Goal: Check status: Check status

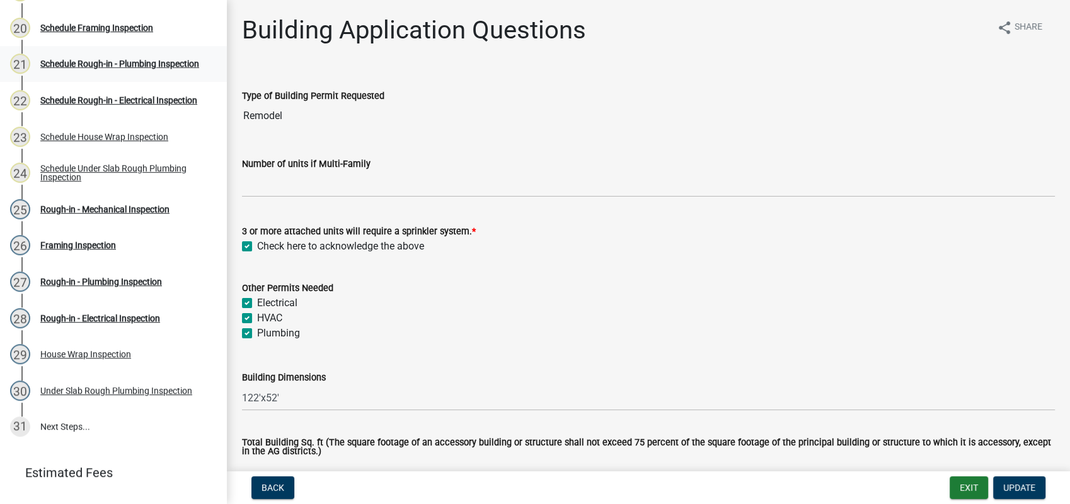
scroll to position [950, 0]
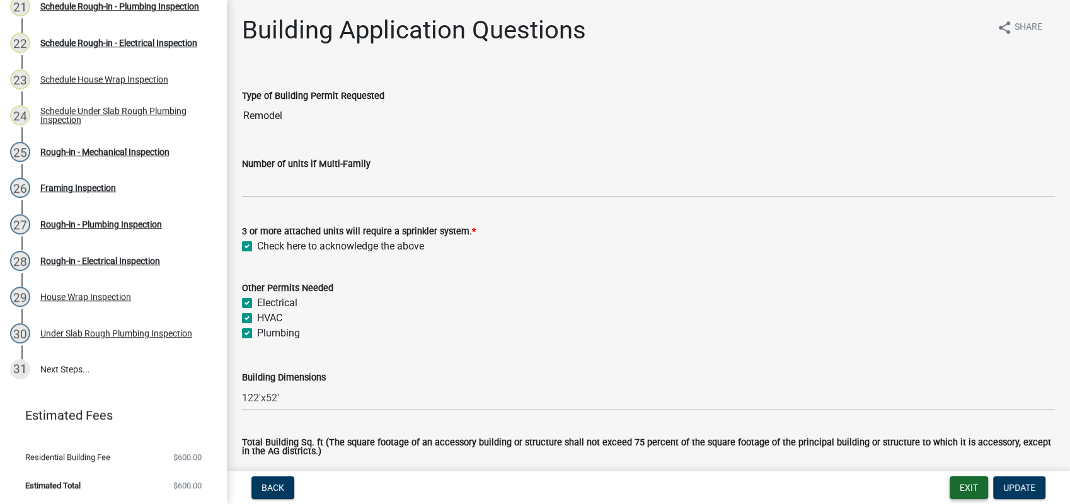
click at [976, 490] on button "Exit" at bounding box center [969, 487] width 38 height 23
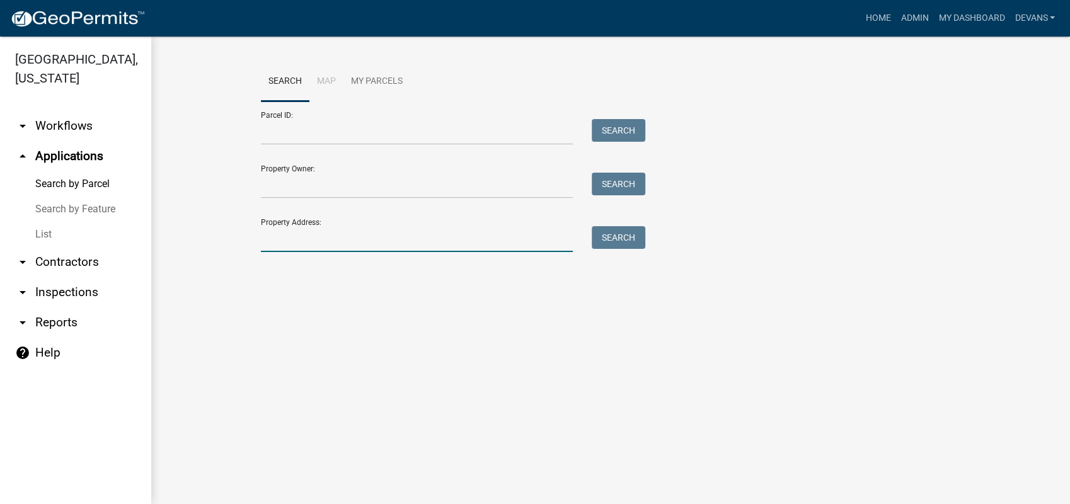
drag, startPoint x: 300, startPoint y: 235, endPoint x: 293, endPoint y: 246, distance: 13.3
click at [293, 246] on input "Property Address:" at bounding box center [417, 239] width 312 height 26
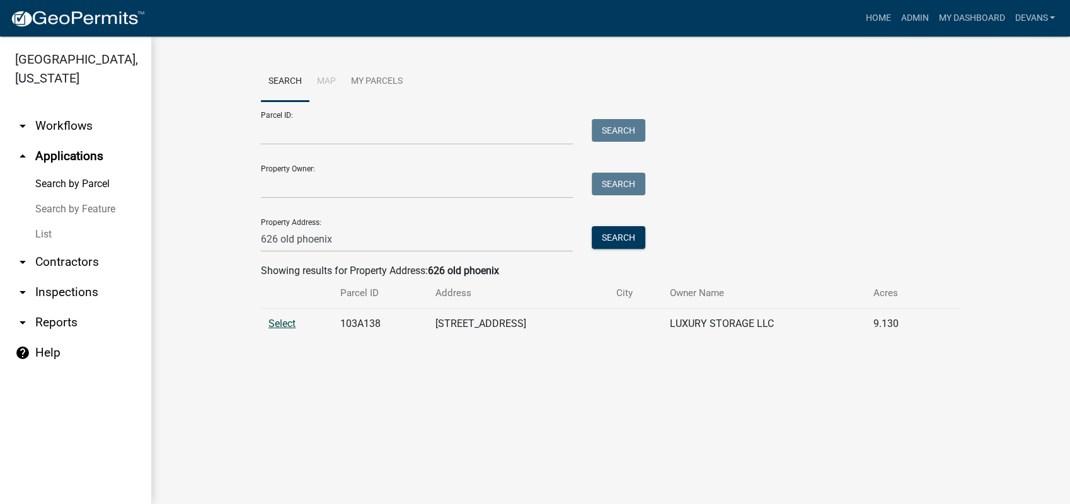
click at [291, 325] on span "Select" at bounding box center [281, 324] width 27 height 12
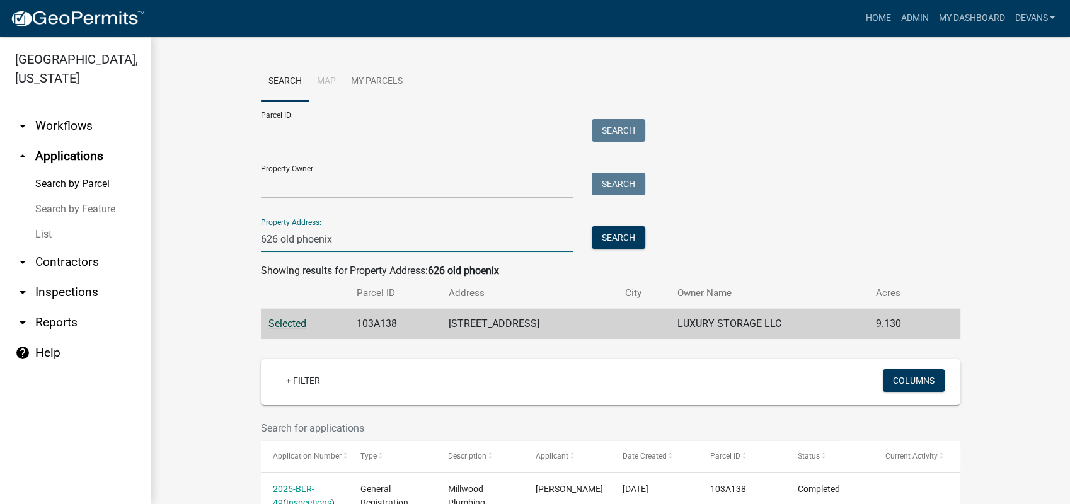
click at [338, 240] on input "626 old phoenix" at bounding box center [417, 239] width 312 height 26
drag, startPoint x: 328, startPoint y: 244, endPoint x: 265, endPoint y: 239, distance: 63.2
click at [265, 239] on input "626 old phoeni" at bounding box center [417, 239] width 312 height 26
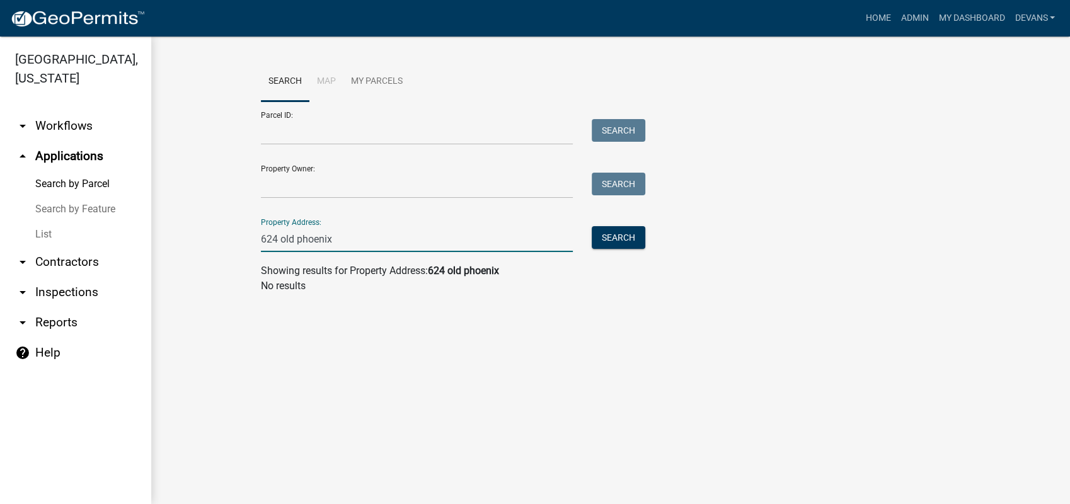
drag, startPoint x: 279, startPoint y: 237, endPoint x: 267, endPoint y: 237, distance: 11.3
click at [267, 237] on input "624 old phoenix" at bounding box center [417, 239] width 312 height 26
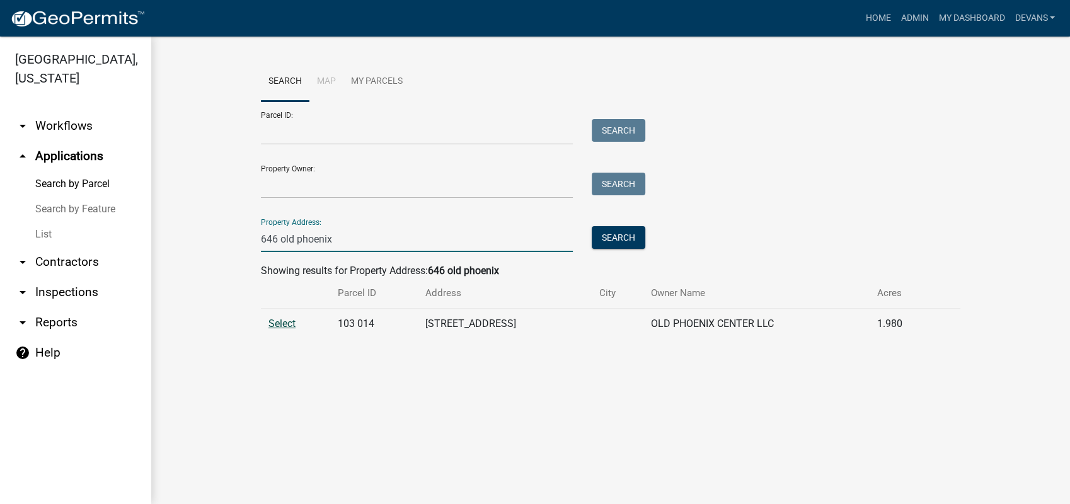
type input "646 old phoenix"
click at [292, 326] on span "Select" at bounding box center [281, 324] width 27 height 12
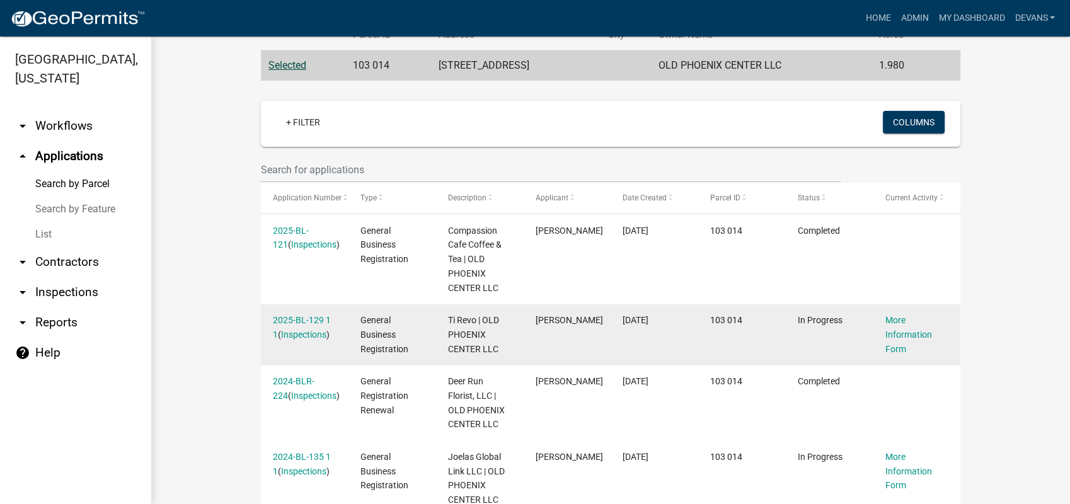
scroll to position [350, 0]
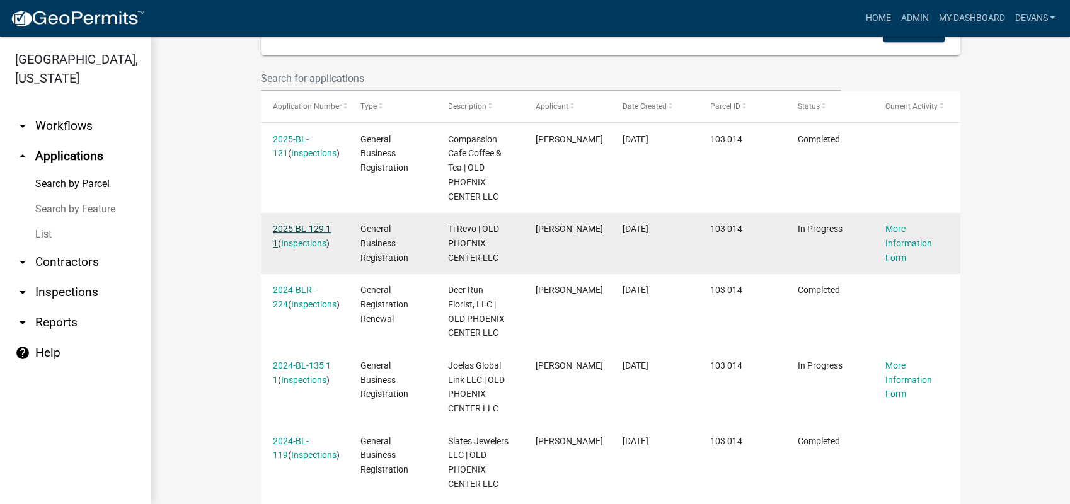
click at [300, 232] on link "2025-BL-129 1 1" at bounding box center [302, 236] width 58 height 25
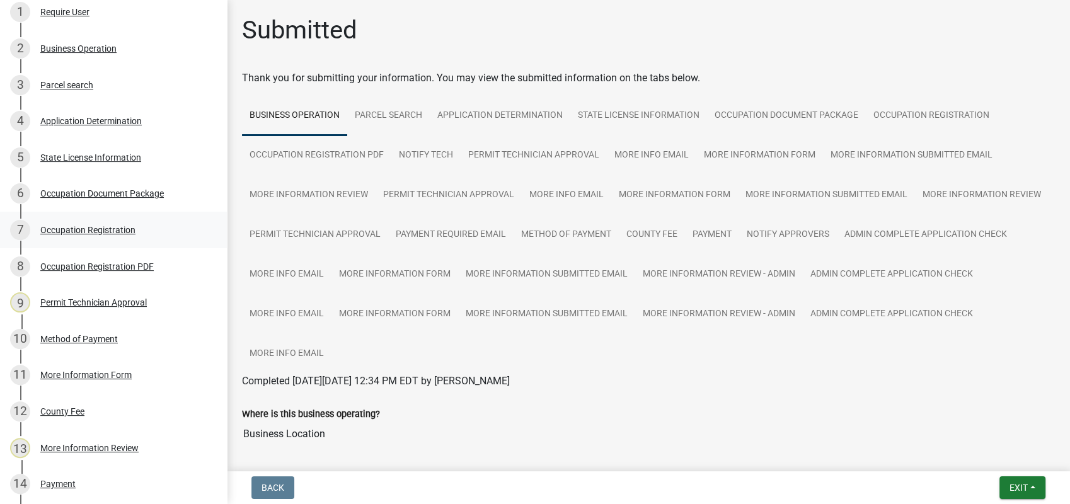
scroll to position [420, 0]
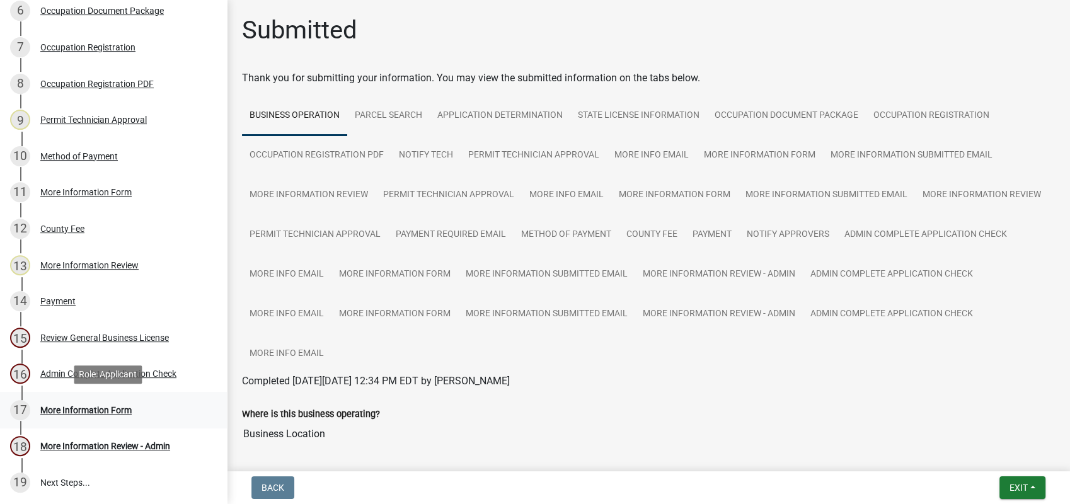
click at [64, 406] on div "More Information Form" at bounding box center [85, 410] width 91 height 9
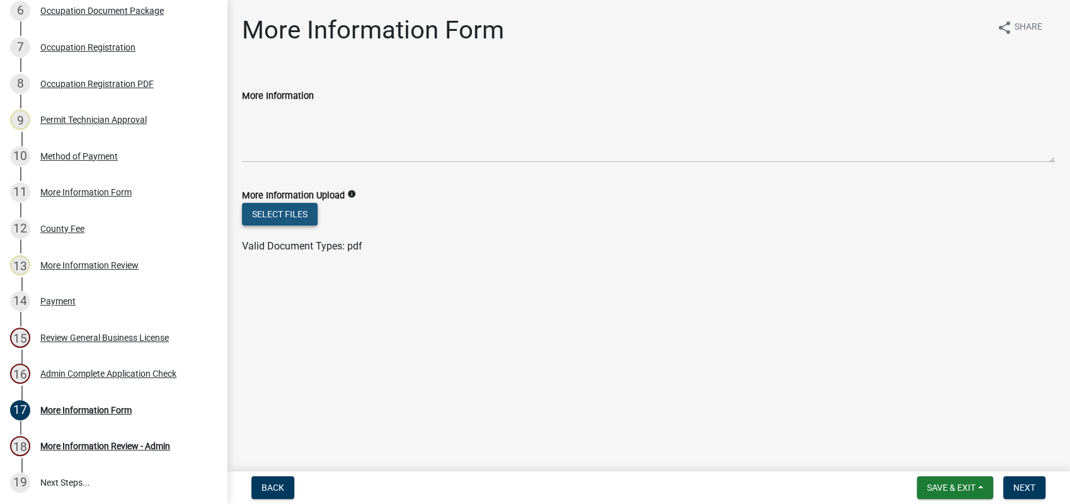
click at [270, 212] on button "Select files" at bounding box center [280, 214] width 76 height 23
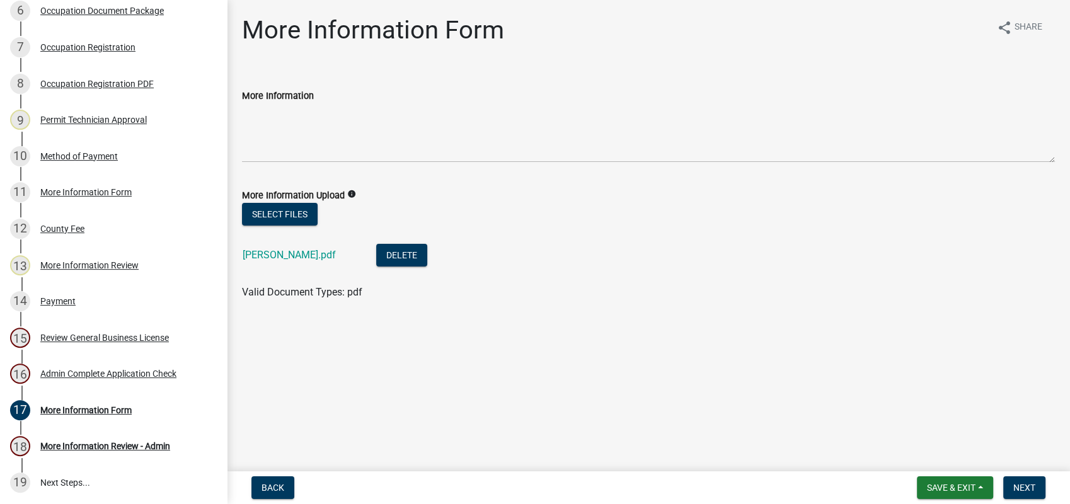
drag, startPoint x: 168, startPoint y: 334, endPoint x: 219, endPoint y: 352, distance: 54.6
click at [219, 352] on div "General Business Registration 2025-BL-129 View Summary Notes Show emails 1 Requ…" at bounding box center [113, 252] width 227 height 504
click at [115, 116] on div "Permit Technician Approval" at bounding box center [93, 119] width 107 height 9
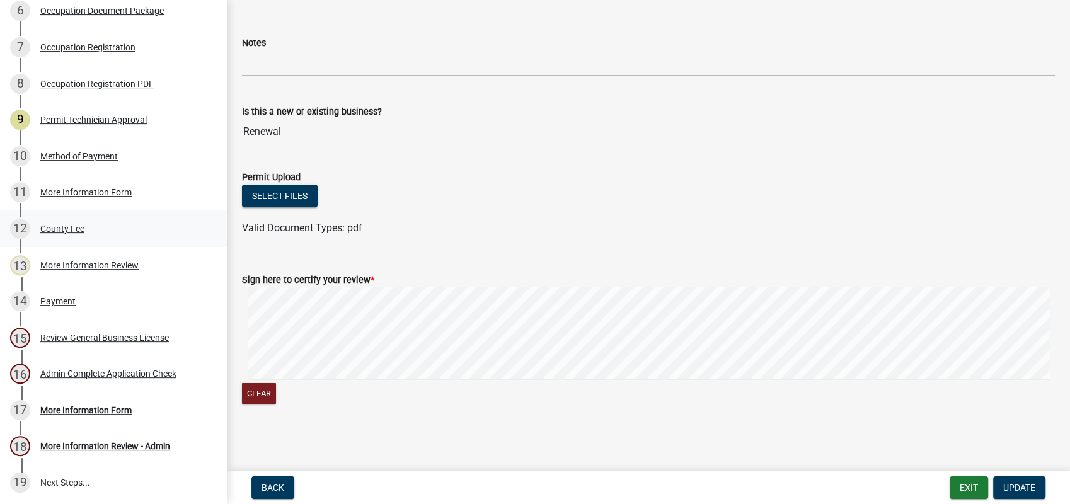
scroll to position [121, 0]
click at [118, 266] on div "More Information Review" at bounding box center [89, 265] width 98 height 9
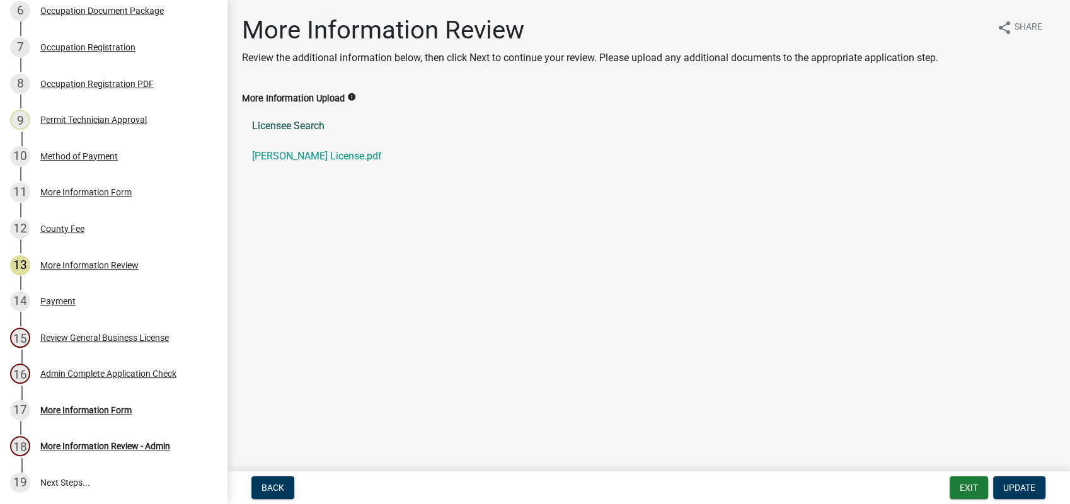
click at [318, 131] on link "Licensee Search" at bounding box center [648, 126] width 813 height 30
click at [1038, 109] on ul "Licensee Search Taidra Kelley License.pdf" at bounding box center [648, 141] width 813 height 71
click at [333, 158] on link "Taidra Kelley License.pdf" at bounding box center [648, 156] width 813 height 30
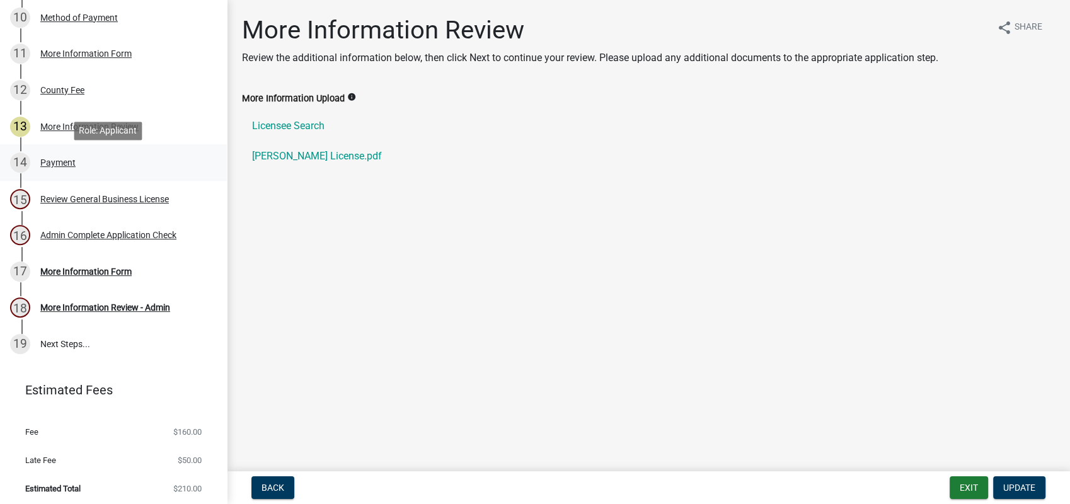
scroll to position [560, 0]
click at [97, 121] on div "More Information Review" at bounding box center [89, 125] width 98 height 9
click at [101, 273] on div "More Information Form" at bounding box center [85, 270] width 91 height 9
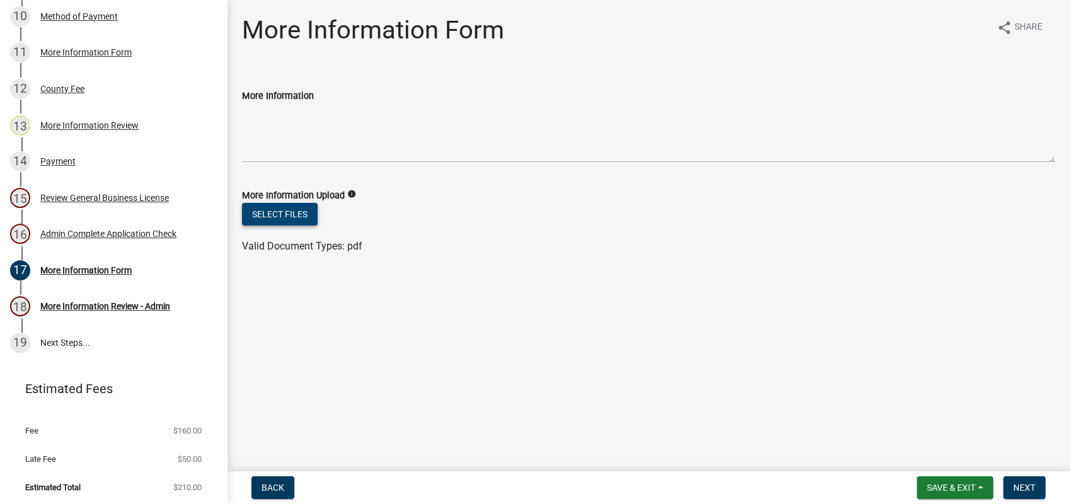
click at [270, 210] on button "Select files" at bounding box center [280, 214] width 76 height 23
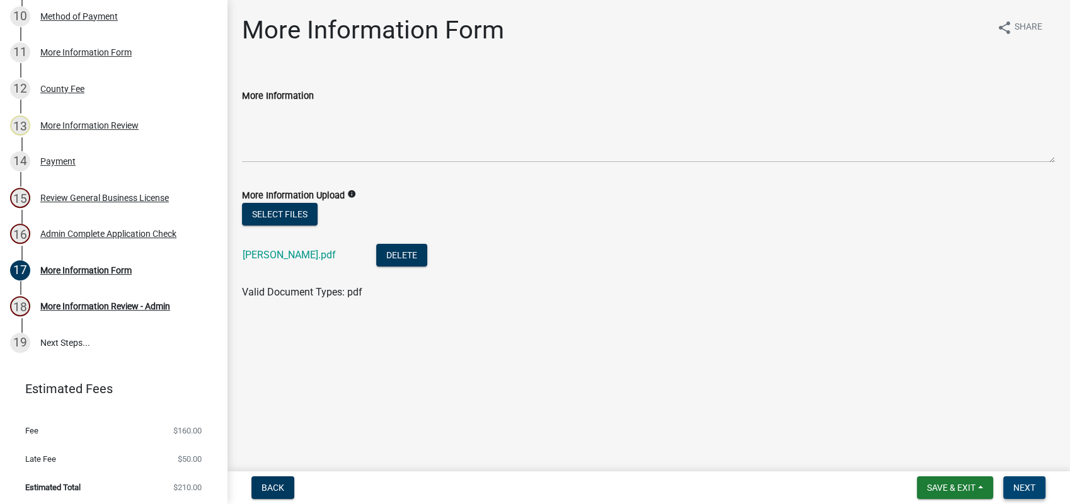
drag, startPoint x: 1035, startPoint y: 476, endPoint x: 1023, endPoint y: 490, distance: 19.2
click at [1025, 489] on form "Save & Exit Save Save & Exit Next" at bounding box center [981, 487] width 139 height 23
click at [1023, 485] on span "Next" at bounding box center [1024, 488] width 22 height 10
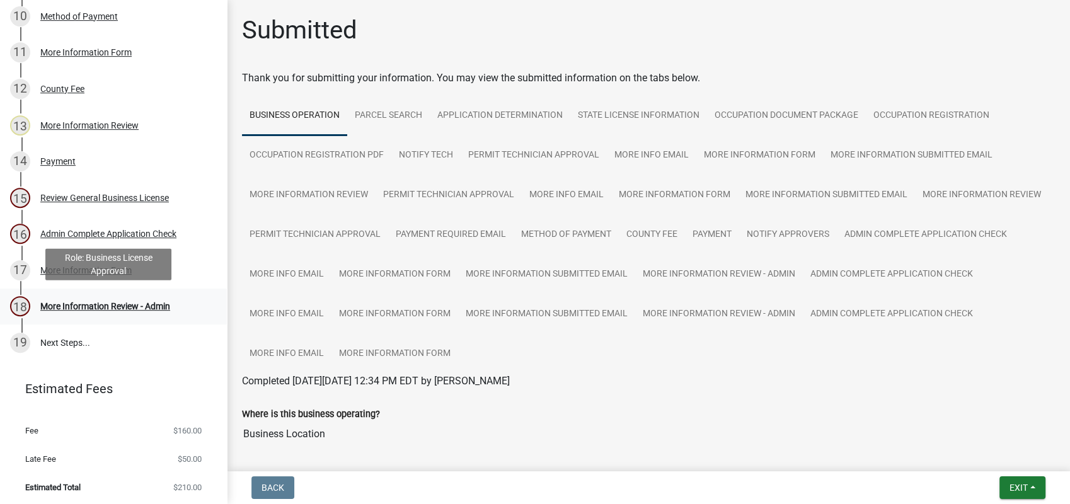
click at [86, 319] on link "18 More Information Review - Admin" at bounding box center [113, 307] width 227 height 37
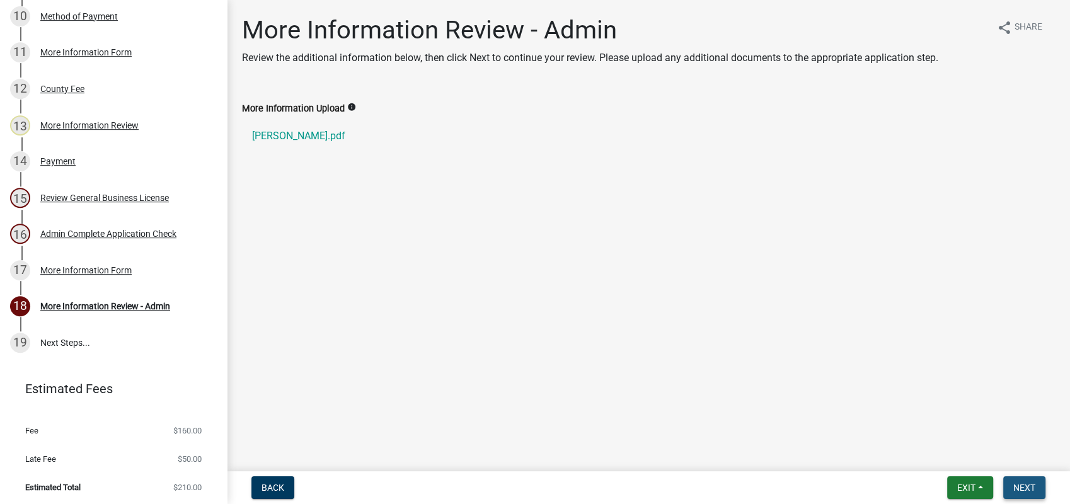
drag, startPoint x: 1013, startPoint y: 490, endPoint x: 993, endPoint y: 529, distance: 43.4
click at [993, 504] on html "Internet Explorer does NOT work with GeoPermits. Get a new browser for more sec…" at bounding box center [535, 252] width 1070 height 504
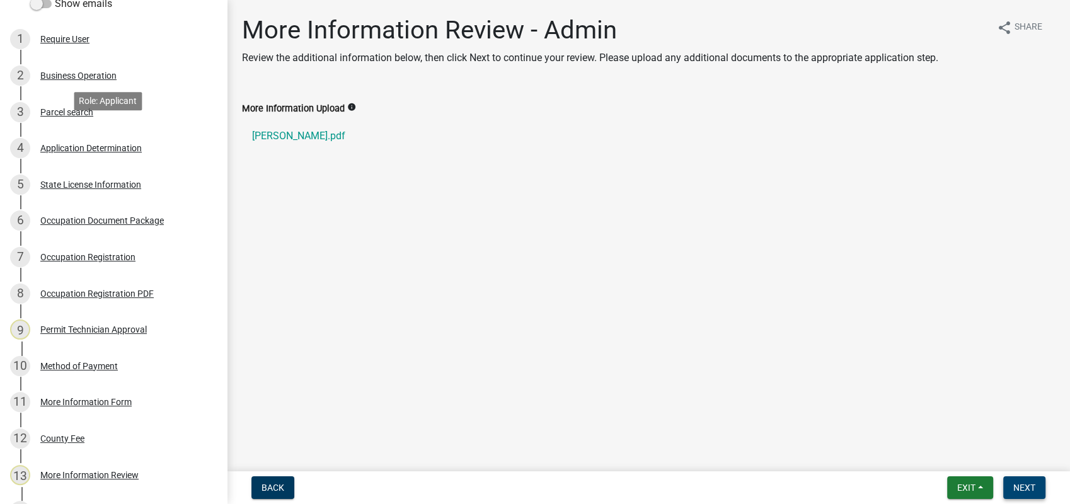
scroll to position [0, 0]
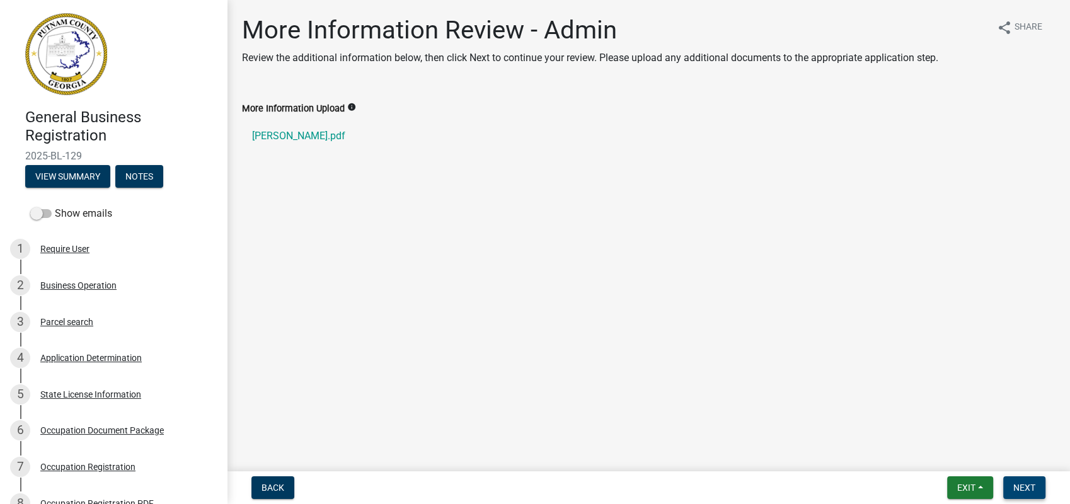
click at [1034, 485] on span "Next" at bounding box center [1024, 488] width 22 height 10
click at [1027, 484] on span "Next" at bounding box center [1024, 488] width 22 height 10
click at [1020, 485] on span "Next" at bounding box center [1024, 488] width 22 height 10
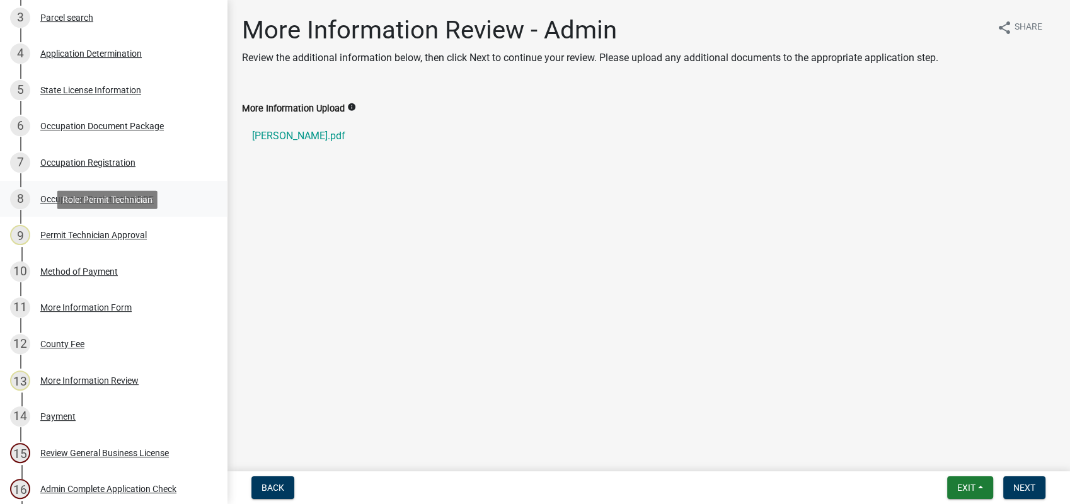
scroll to position [490, 0]
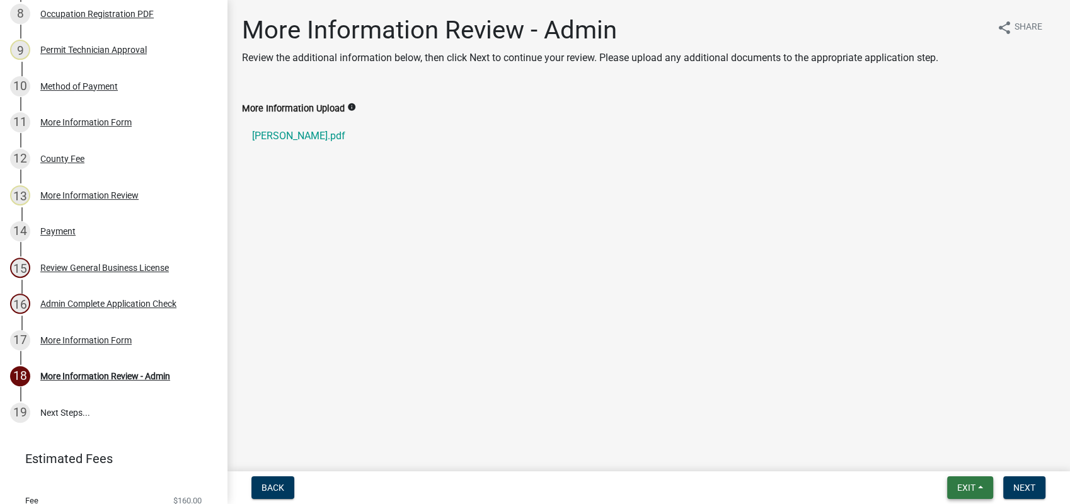
click at [951, 483] on button "Exit" at bounding box center [970, 487] width 46 height 23
click at [945, 454] on button "Save & Exit" at bounding box center [942, 455] width 101 height 30
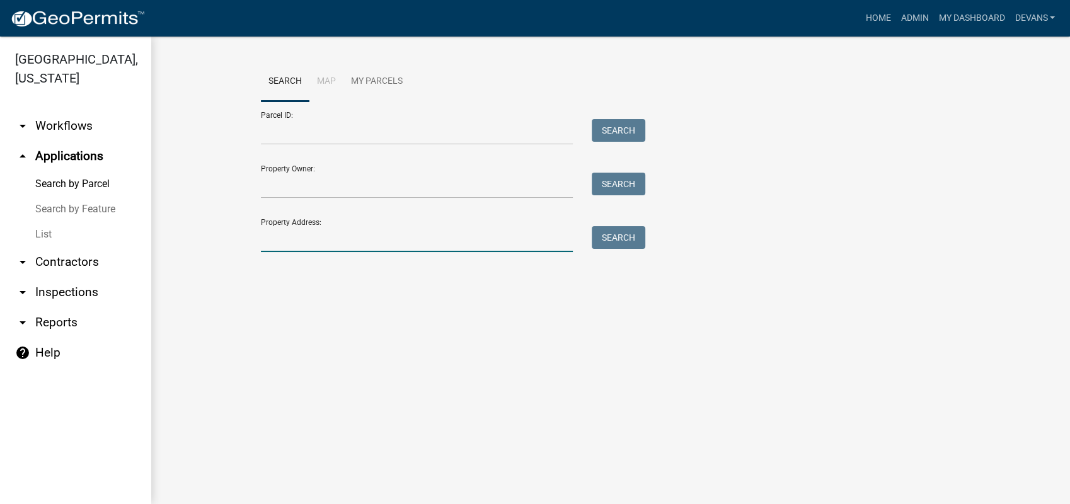
click at [297, 248] on input "Property Address:" at bounding box center [417, 239] width 312 height 26
type input "108 open bay"
click at [57, 293] on link "arrow_drop_down Inspections" at bounding box center [75, 292] width 151 height 30
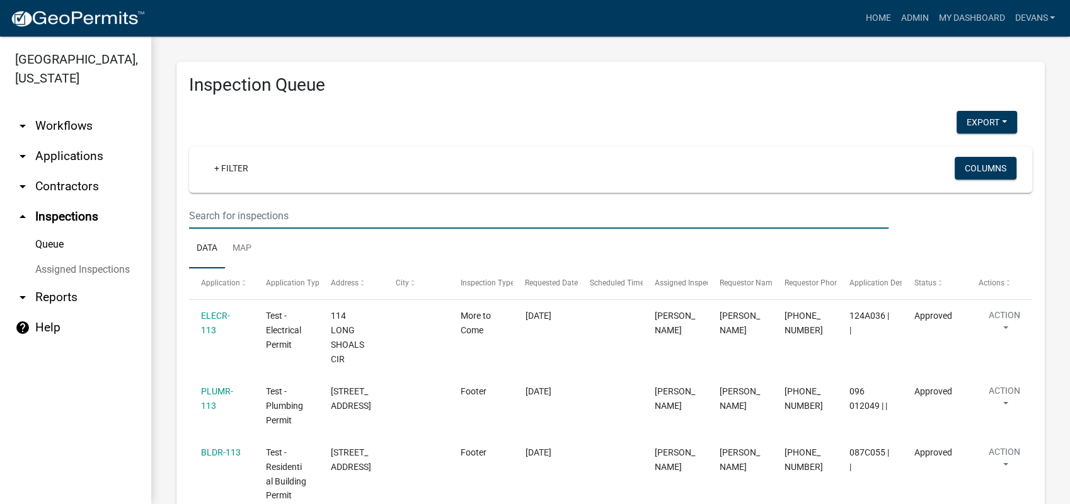
click at [245, 223] on input "text" at bounding box center [539, 216] width 700 height 26
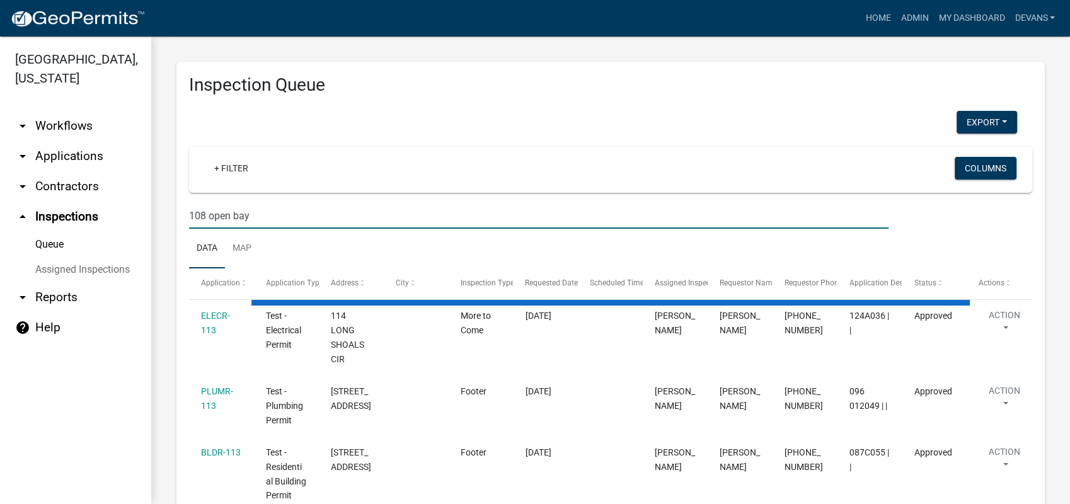
type input "108 open bay"
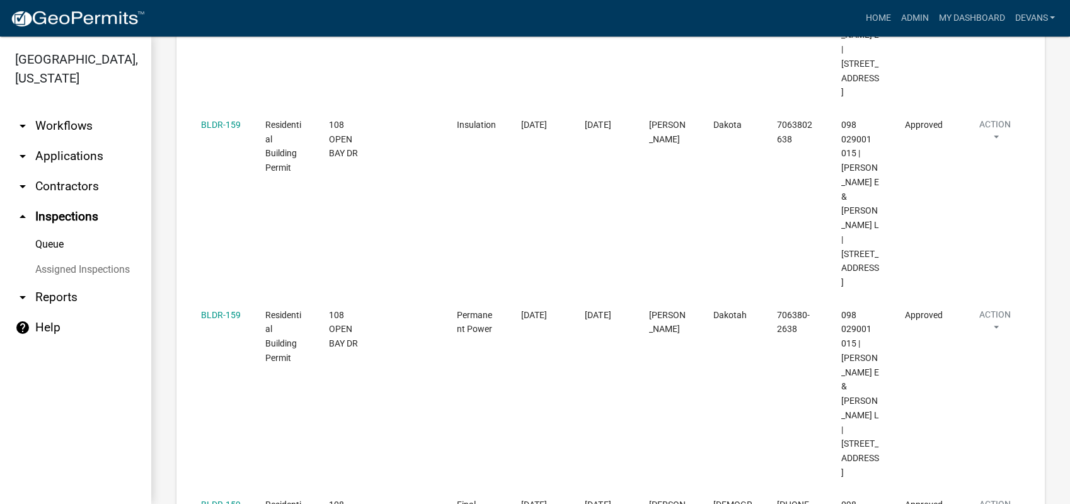
scroll to position [1479, 0]
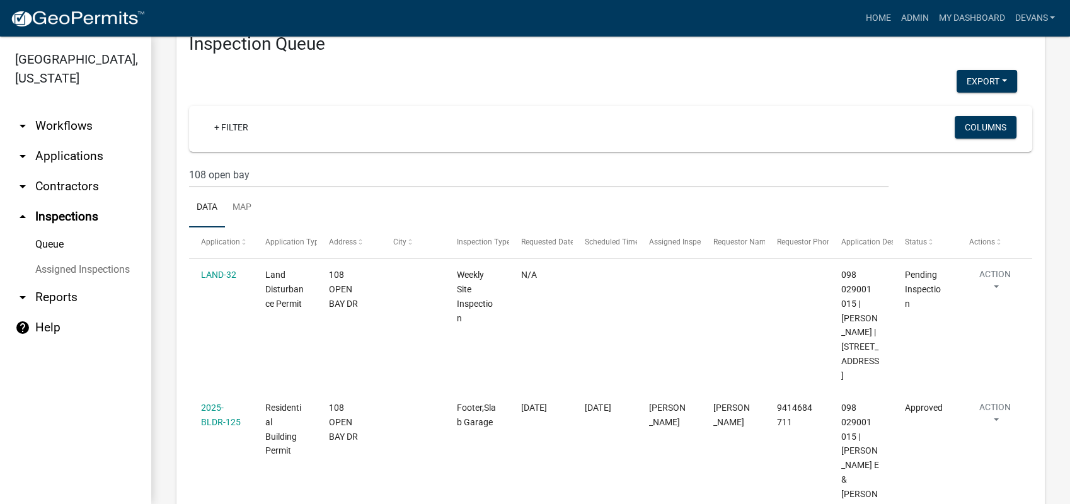
scroll to position [391, 0]
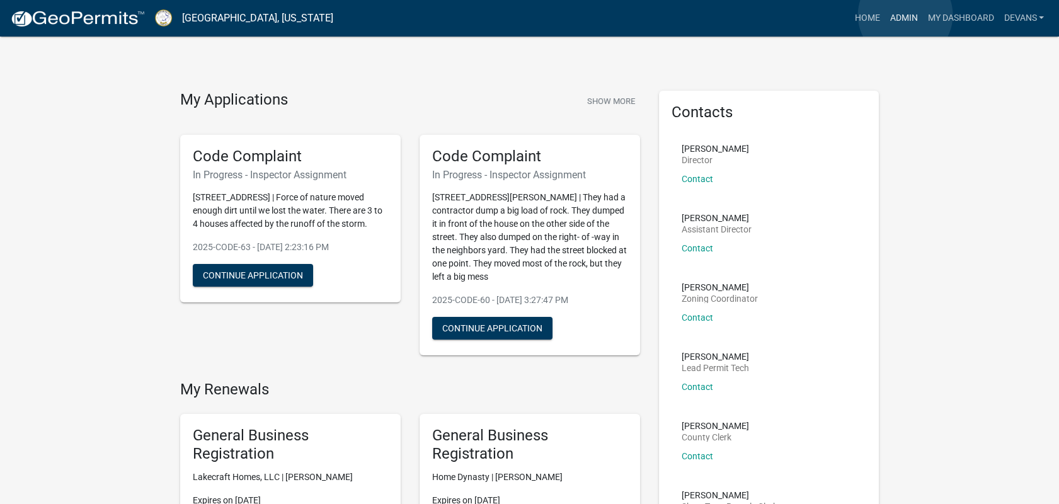
click at [906, 15] on link "Admin" at bounding box center [904, 18] width 38 height 24
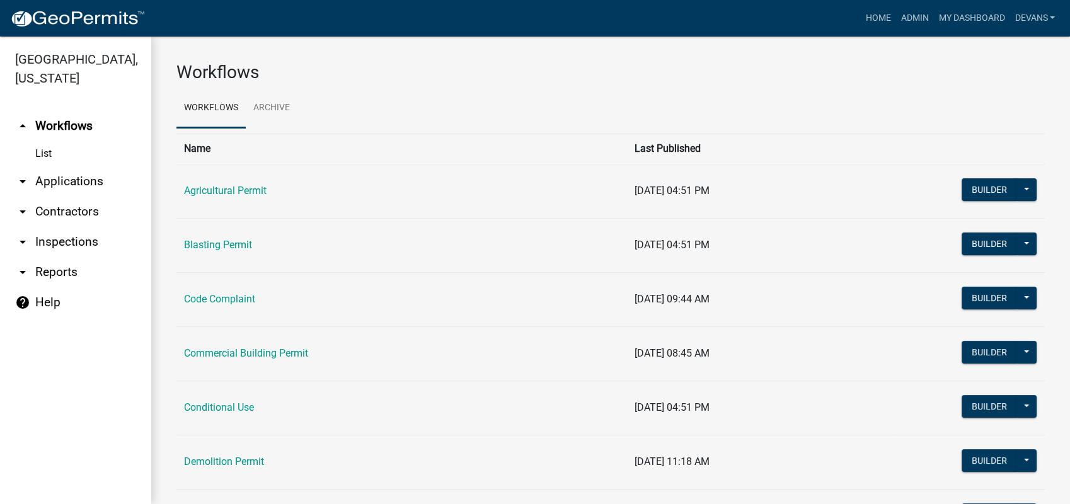
click at [57, 241] on link "arrow_drop_down Inspections" at bounding box center [75, 242] width 151 height 30
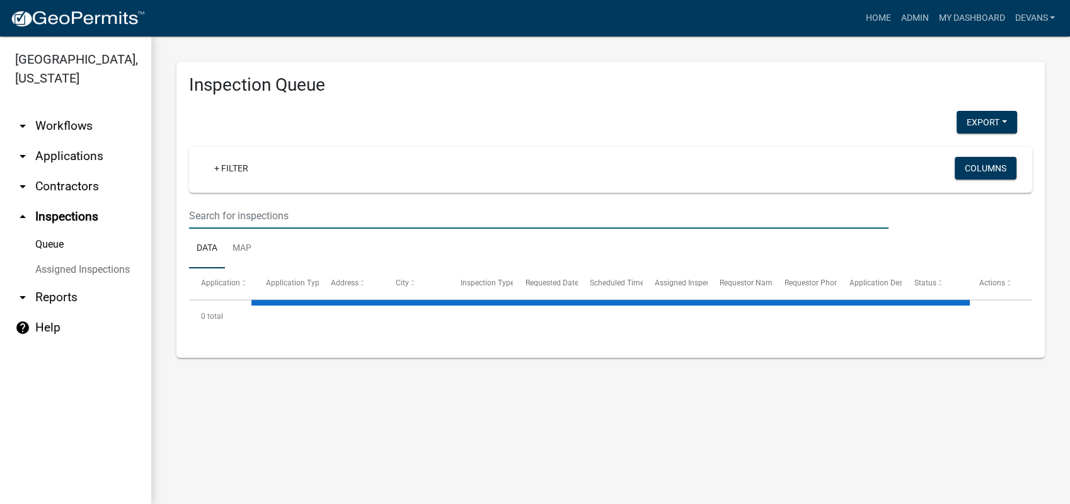
click at [256, 212] on input "text" at bounding box center [539, 216] width 700 height 26
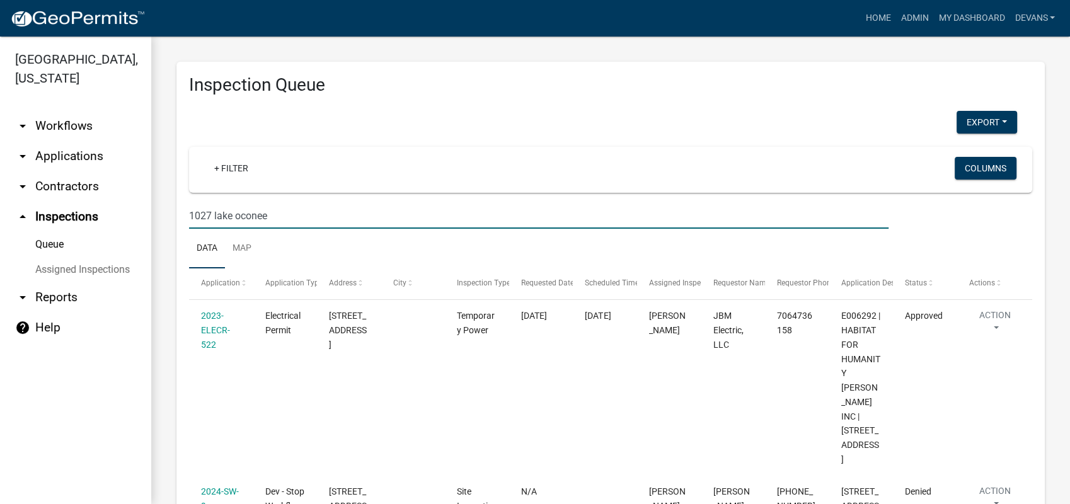
drag, startPoint x: 275, startPoint y: 218, endPoint x: 100, endPoint y: 190, distance: 177.5
click at [113, 200] on div "[GEOGRAPHIC_DATA], [US_STATE] arrow_drop_down Workflows List arrow_drop_down Ap…" at bounding box center [535, 271] width 1070 height 468
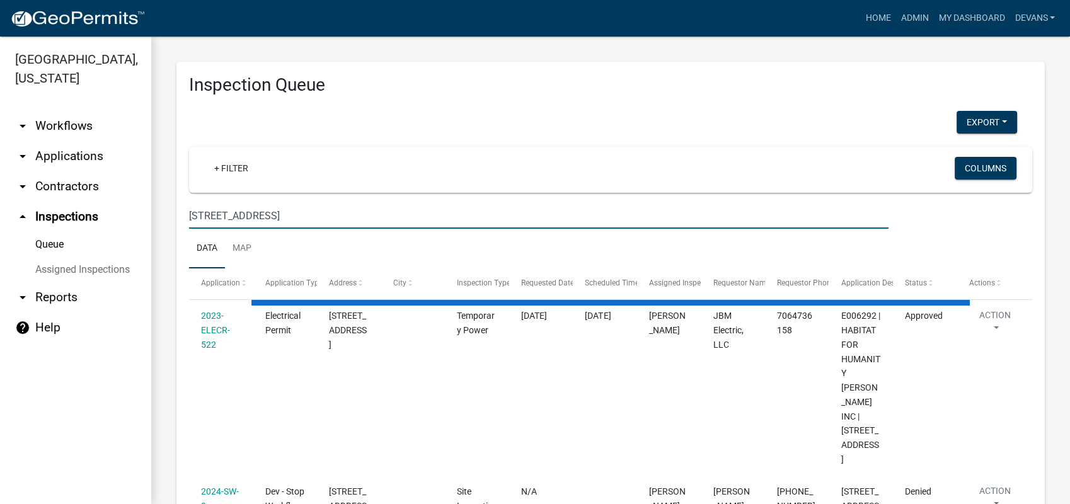
type input "[STREET_ADDRESS]"
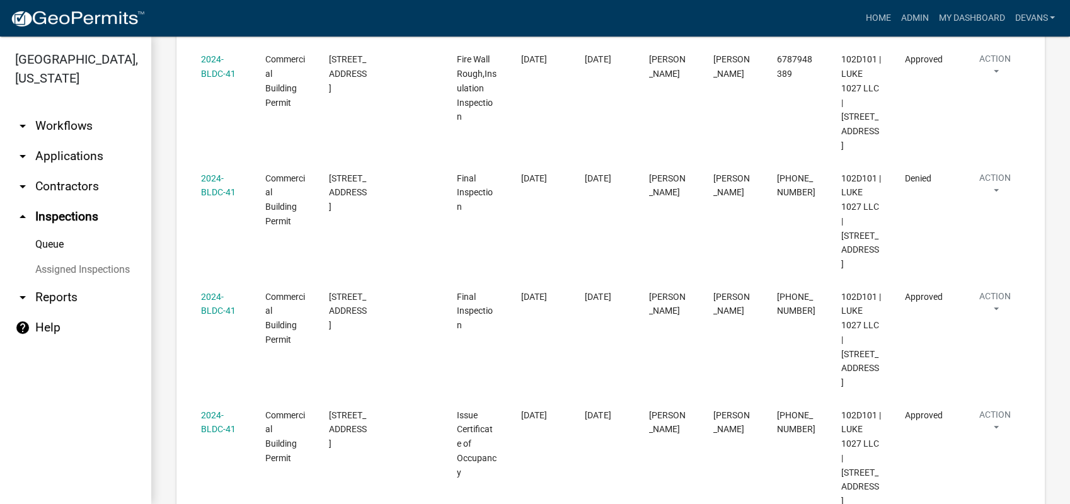
scroll to position [1034, 0]
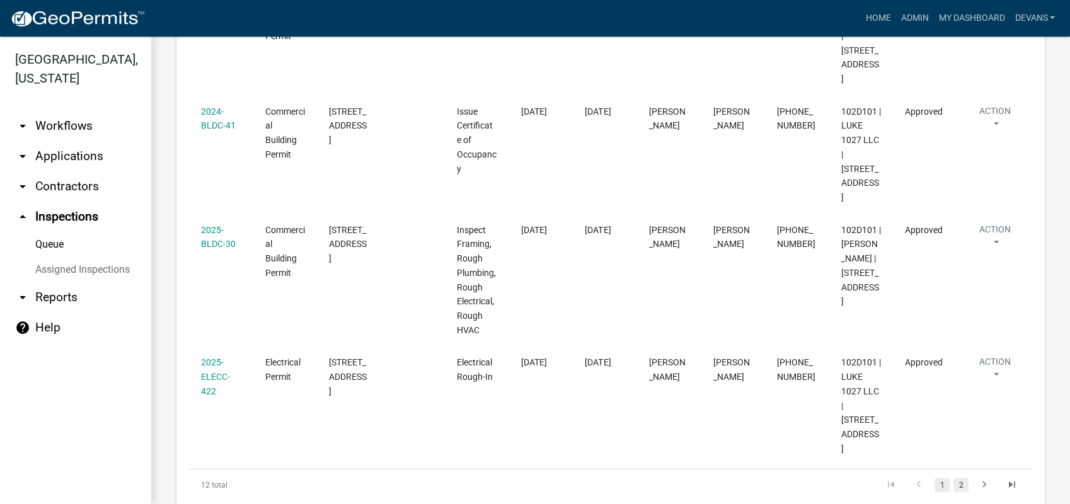
click at [953, 478] on link "2" at bounding box center [960, 485] width 15 height 14
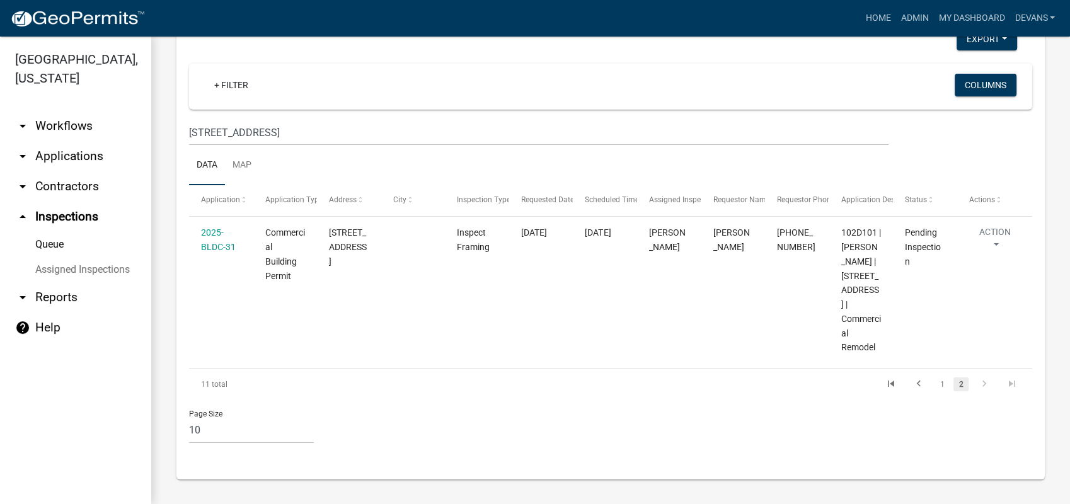
scroll to position [126, 0]
